Goal: Transaction & Acquisition: Purchase product/service

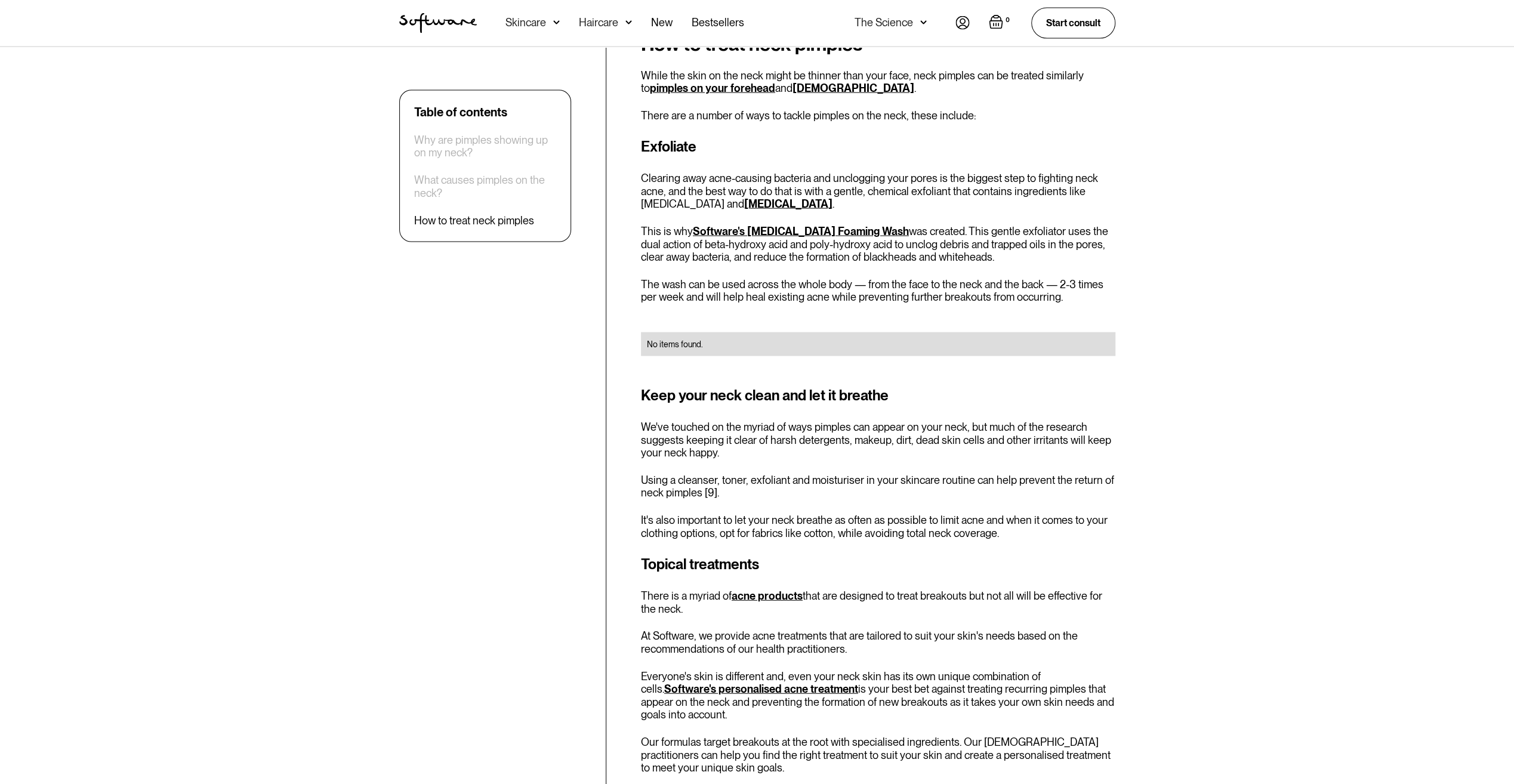
scroll to position [2545, 0]
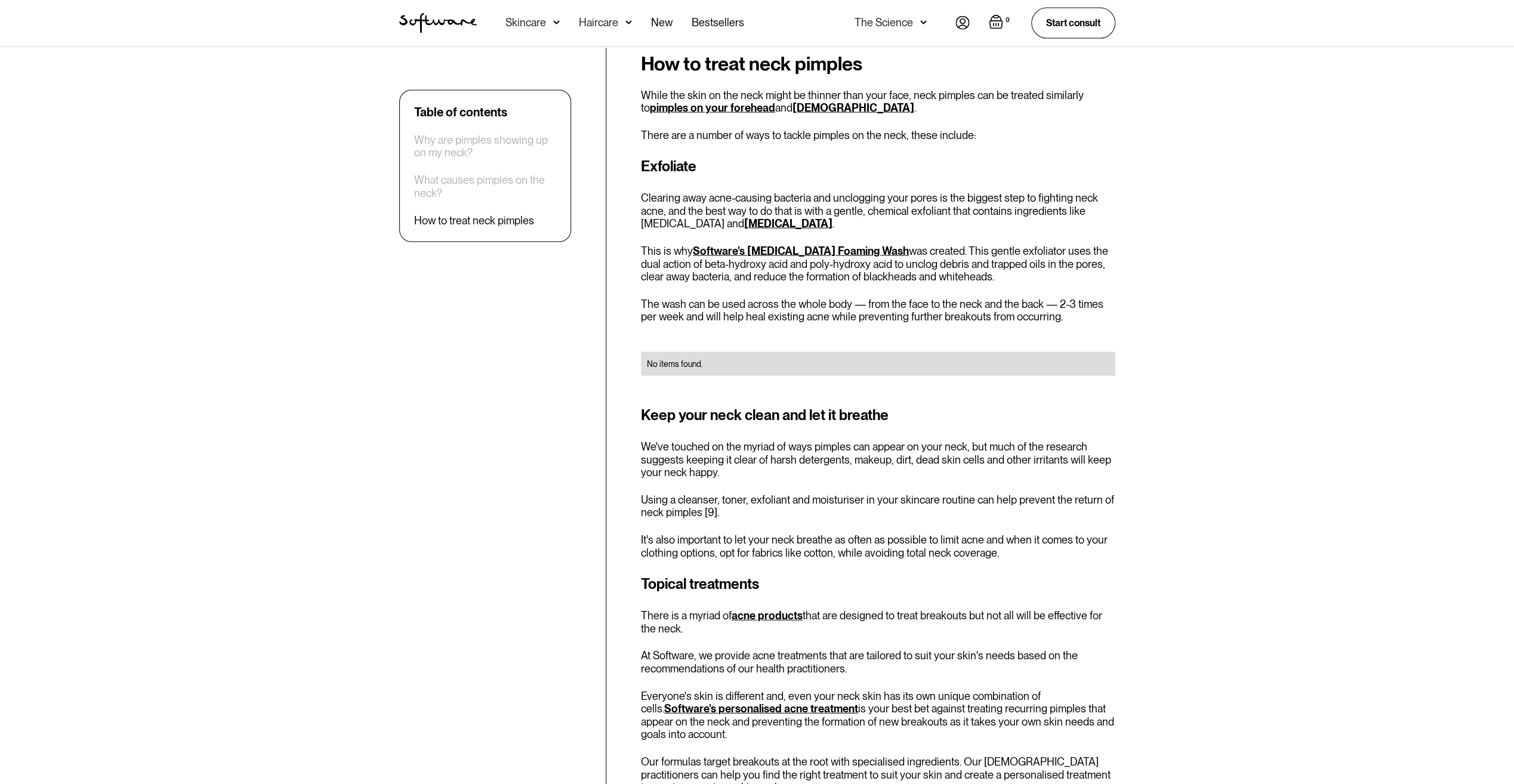
click at [791, 244] on link "Software's [MEDICAL_DATA] Foaming Wash" at bounding box center [800, 250] width 216 height 13
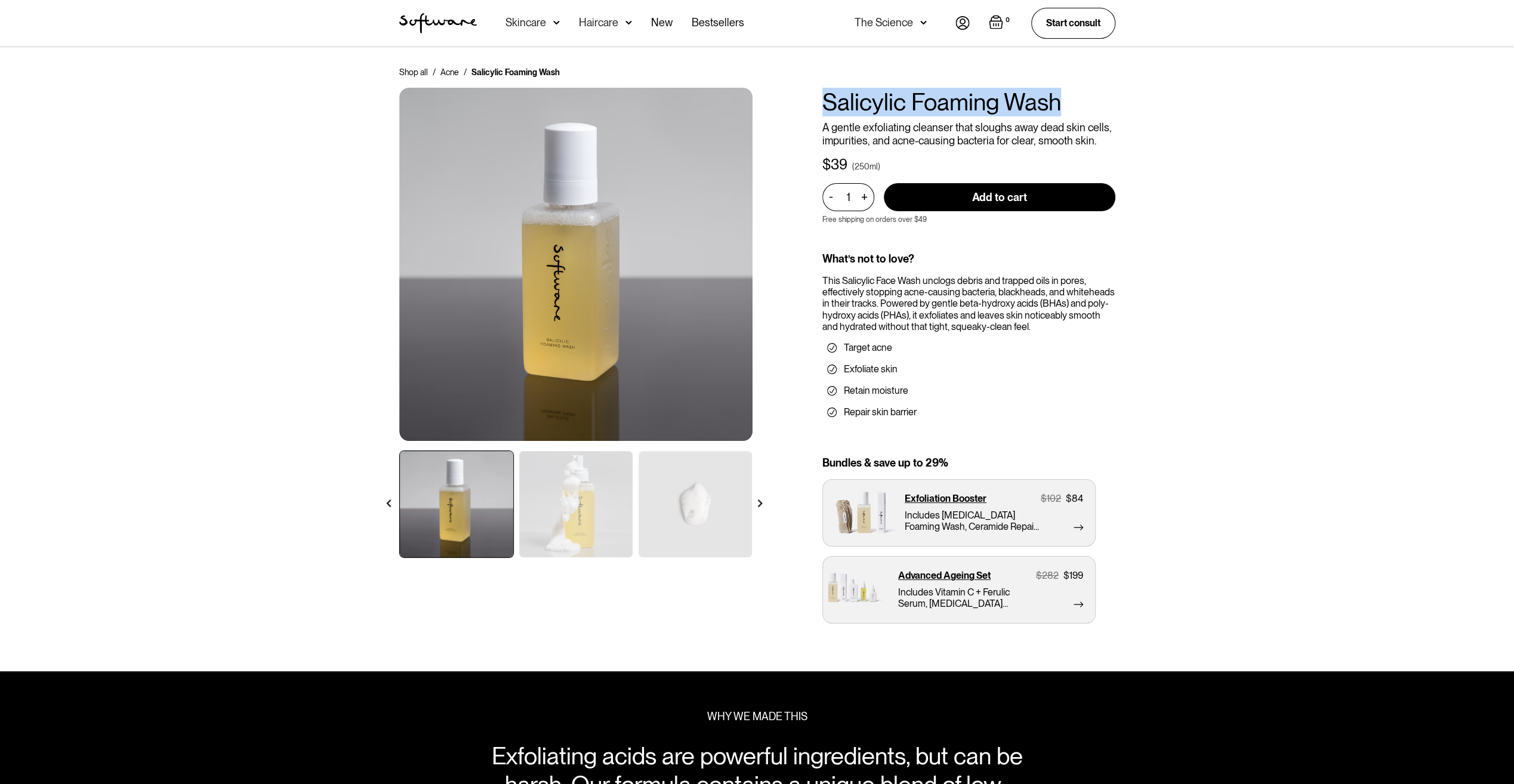
drag, startPoint x: 826, startPoint y: 105, endPoint x: 1066, endPoint y: 105, distance: 240.0
click at [1066, 105] on h1 "Salicylic Foaming Wash" at bounding box center [968, 102] width 293 height 29
copy h1 "Salicylic Foaming Wash"
click at [1301, 174] on div "Shop all / Acne / Salicylic Foaming Wash Salicylic Foaming Wash A gentle exfoli…" at bounding box center [757, 359] width 1514 height 624
